Goal: Task Accomplishment & Management: Use online tool/utility

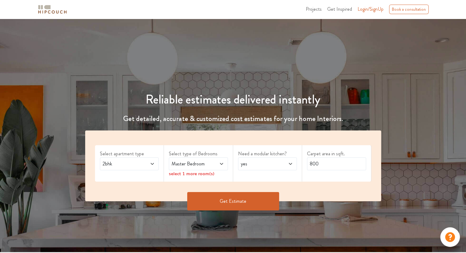
click at [148, 160] on span at bounding box center [147, 163] width 13 height 7
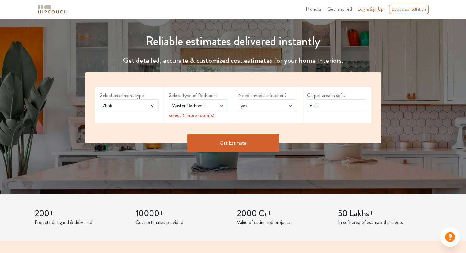
scroll to position [44, 0]
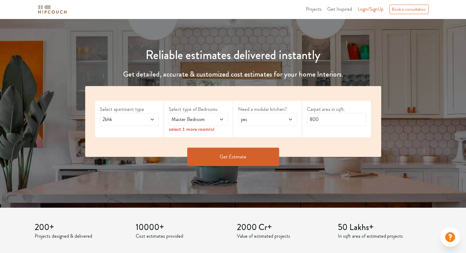
click at [321, 10] on span "Projects" at bounding box center [314, 9] width 16 height 7
click at [47, 9] on img at bounding box center [52, 9] width 31 height 11
click at [320, 10] on span "Projects" at bounding box center [314, 9] width 16 height 7
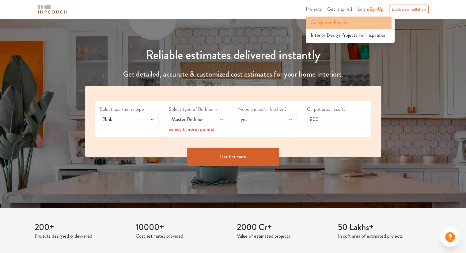
click at [323, 21] on span "Completed Projects" at bounding box center [330, 22] width 39 height 7
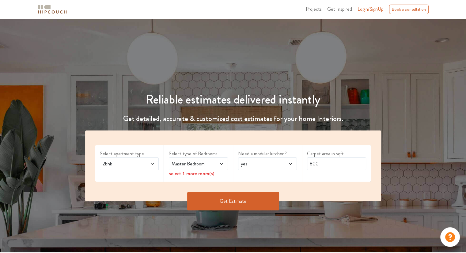
click at [119, 161] on span "2bhk" at bounding box center [121, 163] width 40 height 7
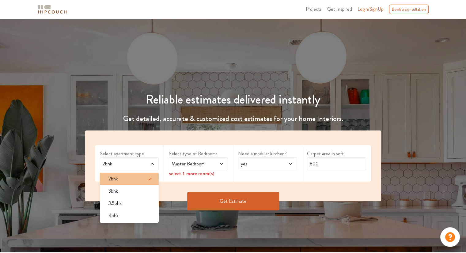
click at [116, 178] on span "2bhk" at bounding box center [113, 178] width 10 height 7
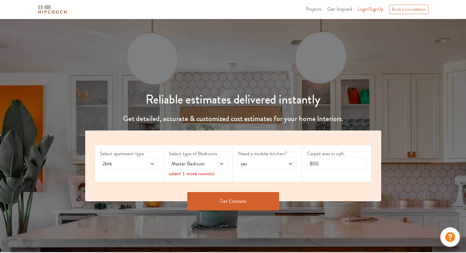
click at [188, 167] on span "Master Bedroom" at bounding box center [190, 163] width 40 height 7
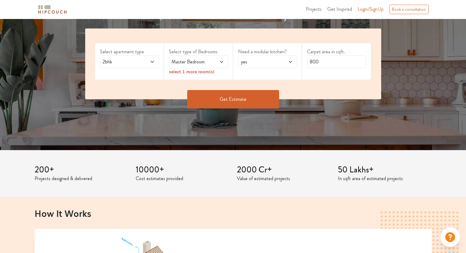
scroll to position [103, 0]
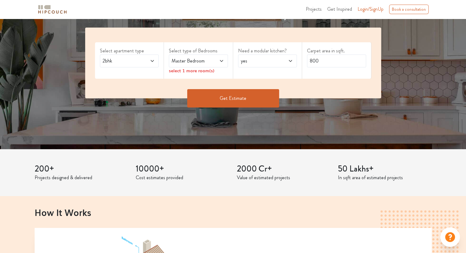
click at [226, 59] on div "Master Bedroom" at bounding box center [198, 61] width 59 height 13
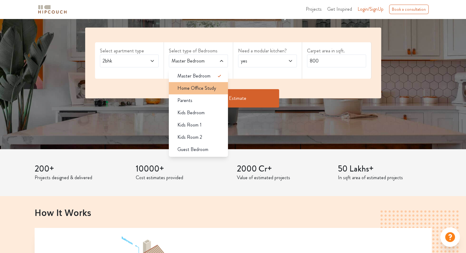
click at [207, 85] on span "Home Office Study" at bounding box center [196, 88] width 39 height 7
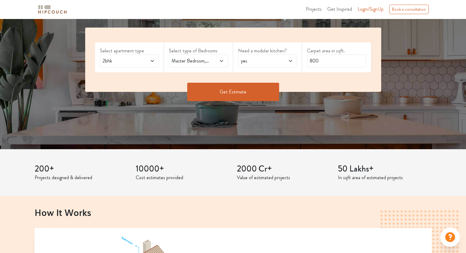
click at [248, 60] on span "yes" at bounding box center [260, 60] width 40 height 7
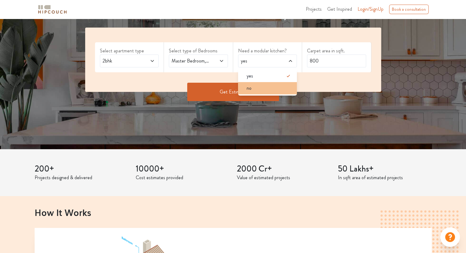
click at [254, 86] on div "no" at bounding box center [269, 88] width 55 height 7
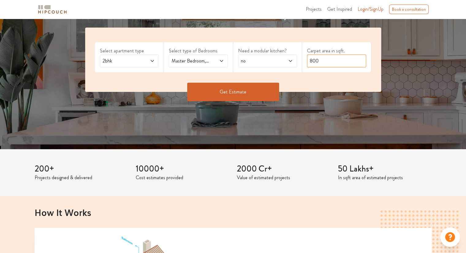
click at [327, 63] on input "800" at bounding box center [336, 61] width 59 height 13
type input "600"
click at [255, 92] on button "Get Estimate" at bounding box center [233, 92] width 92 height 18
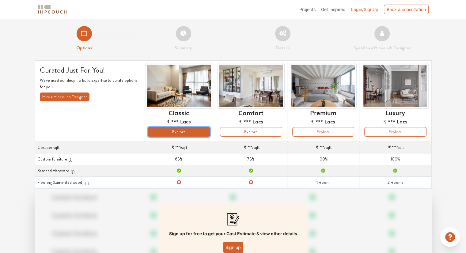
click at [204, 132] on button "Explore" at bounding box center [179, 132] width 62 height 10
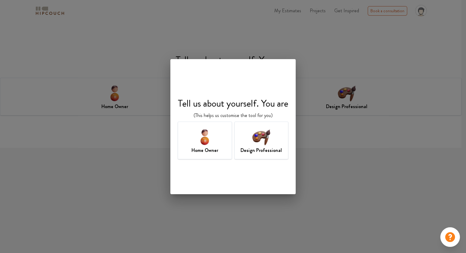
click at [267, 148] on h7 "Design Professional" at bounding box center [261, 150] width 41 height 7
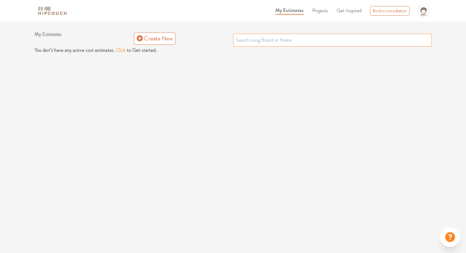
click at [272, 37] on input "text" at bounding box center [332, 40] width 199 height 13
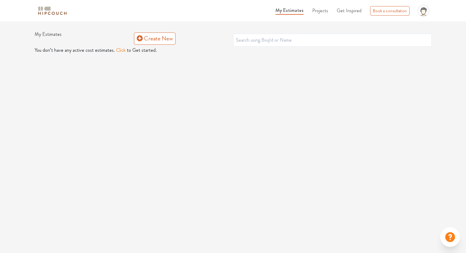
click at [52, 12] on img at bounding box center [52, 11] width 31 height 11
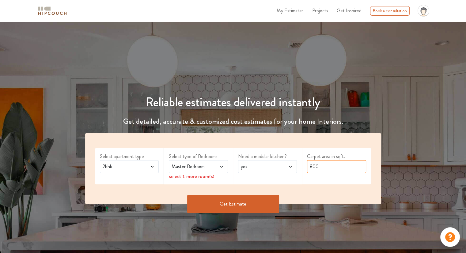
click at [341, 168] on input "800" at bounding box center [336, 166] width 59 height 13
type input "600"
click at [269, 167] on span "yes" at bounding box center [260, 166] width 40 height 7
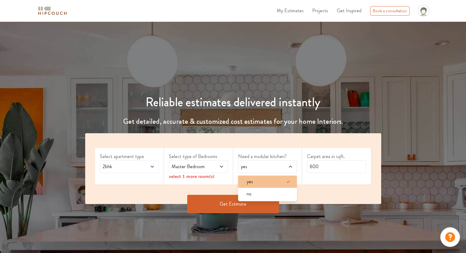
click at [261, 183] on div "yes" at bounding box center [269, 181] width 55 height 7
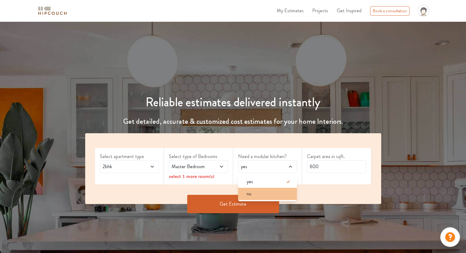
click at [258, 192] on div "no" at bounding box center [269, 193] width 55 height 7
click at [219, 168] on icon at bounding box center [221, 166] width 5 height 5
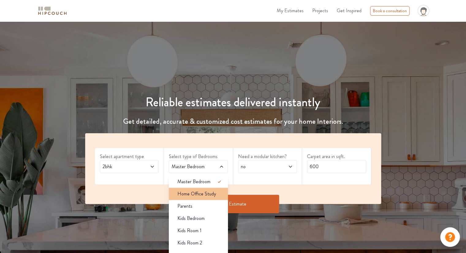
click at [210, 197] on span "Home Office Study" at bounding box center [196, 193] width 39 height 7
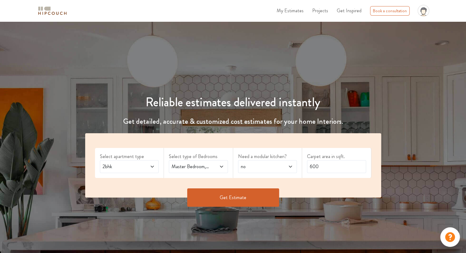
click at [233, 201] on button "Get Estimate" at bounding box center [233, 197] width 92 height 18
